Goal: Information Seeking & Learning: Learn about a topic

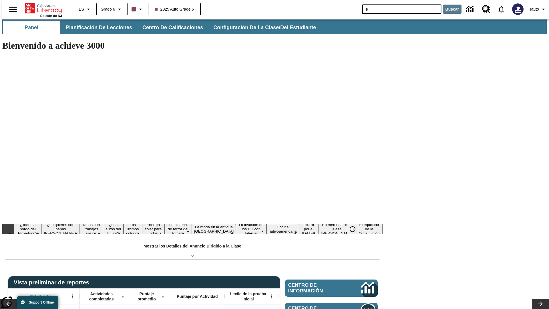
type input "s"
click at [449, 9] on button "Buscar" at bounding box center [452, 9] width 19 height 9
